Goal: Navigation & Orientation: Find specific page/section

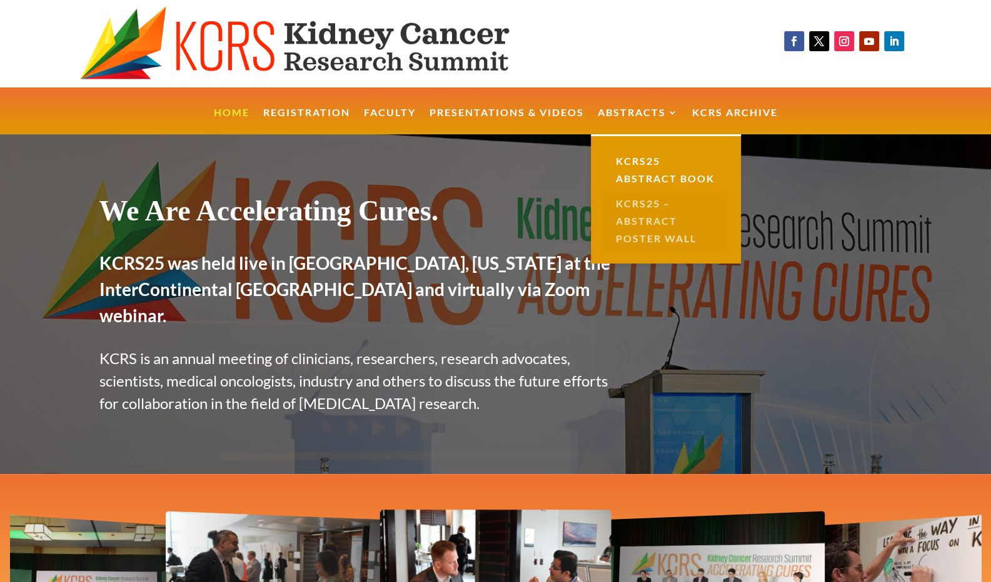
click at [628, 214] on link "KCRS25 – Abstract Poster Wall" at bounding box center [665, 221] width 125 height 60
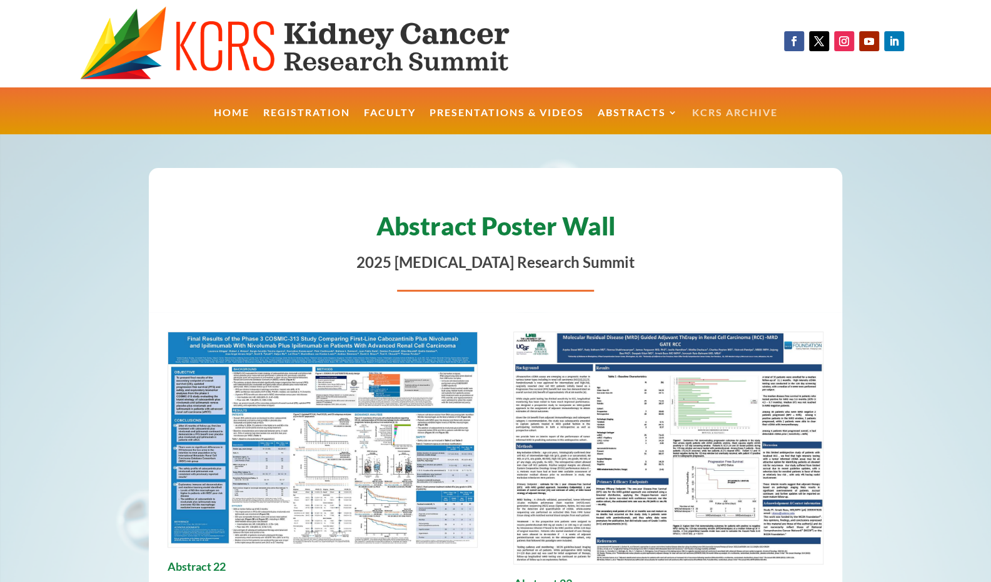
click at [701, 108] on link "KCRS Archive" at bounding box center [735, 121] width 86 height 27
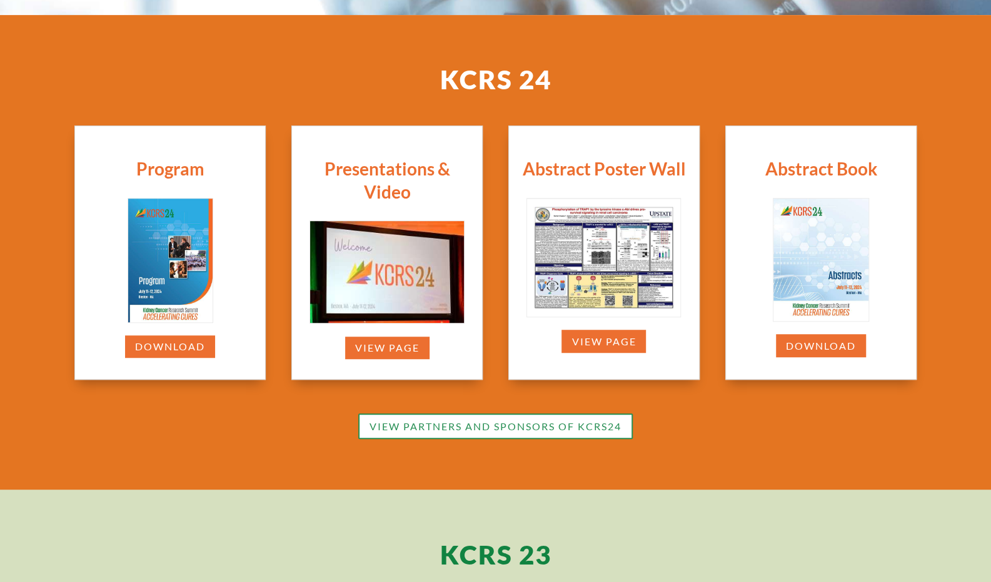
scroll to position [416, 0]
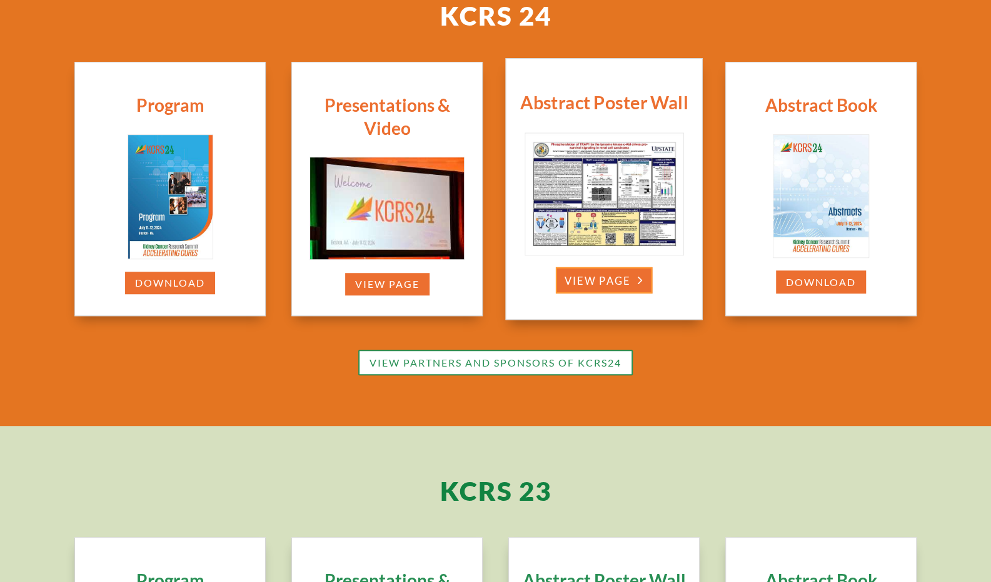
click at [574, 281] on link "View Page" at bounding box center [604, 280] width 97 height 26
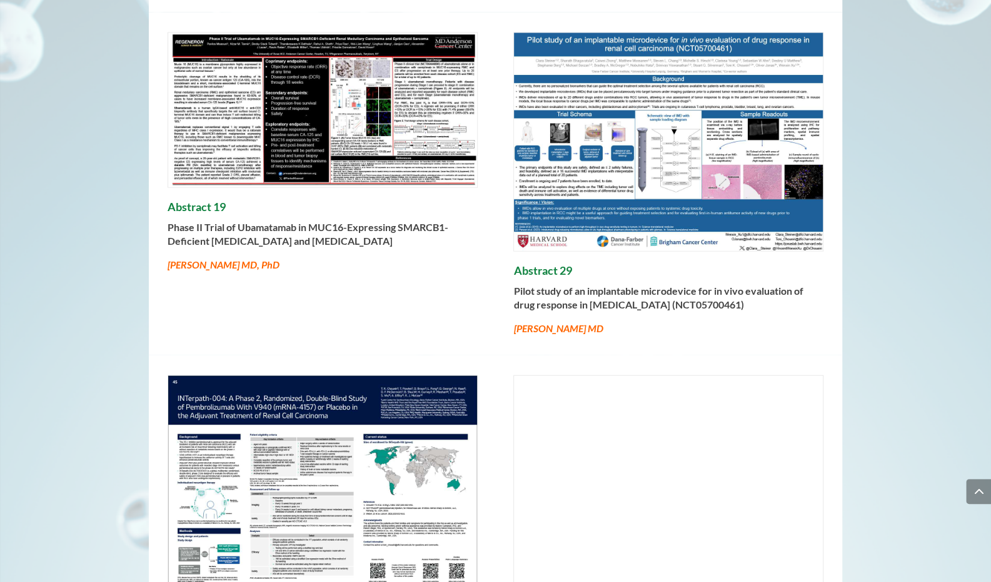
scroll to position [2092, 0]
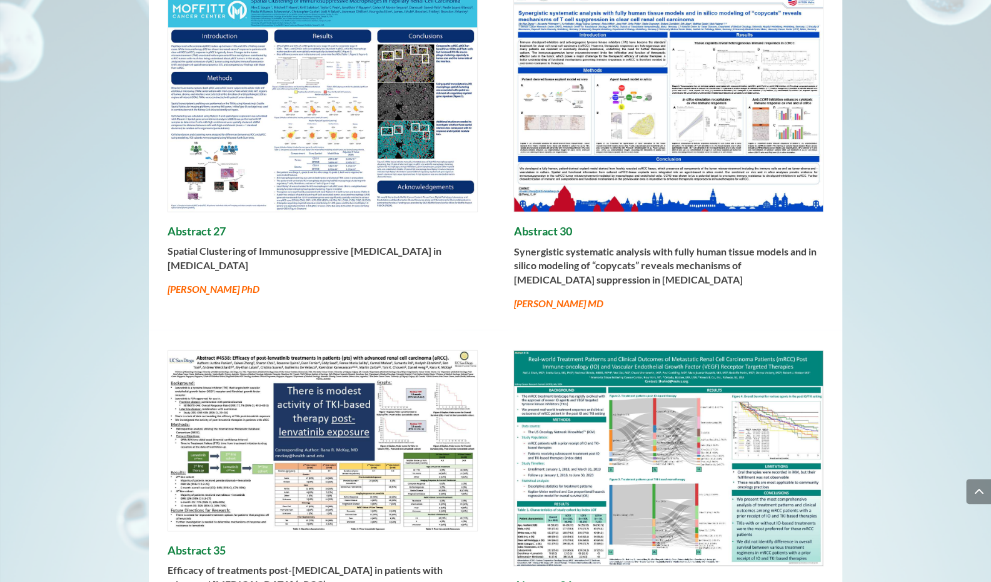
click at [721, 156] on img at bounding box center [668, 103] width 309 height 218
